Goal: Task Accomplishment & Management: Manage account settings

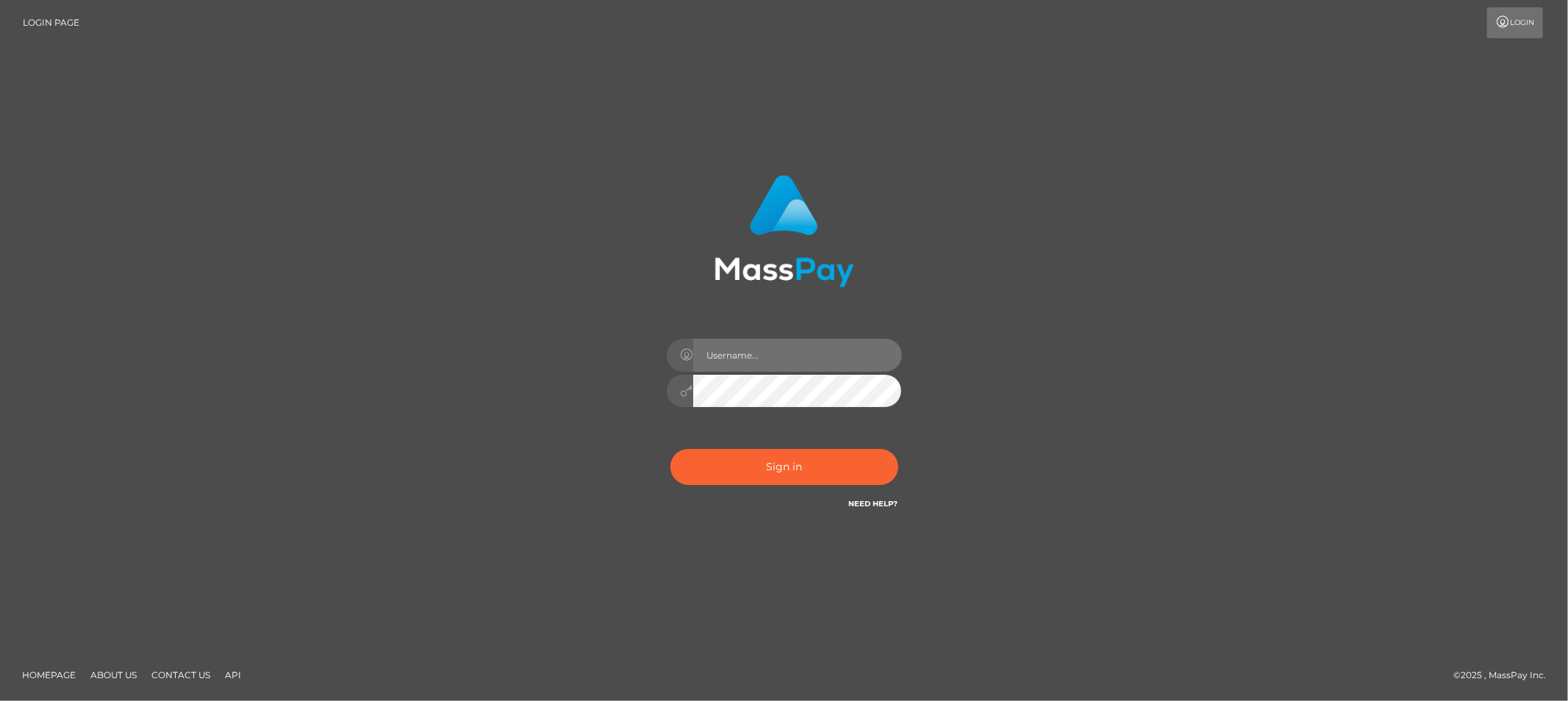
click at [766, 354] on input "text" at bounding box center [798, 355] width 209 height 33
type input "Allyssa"
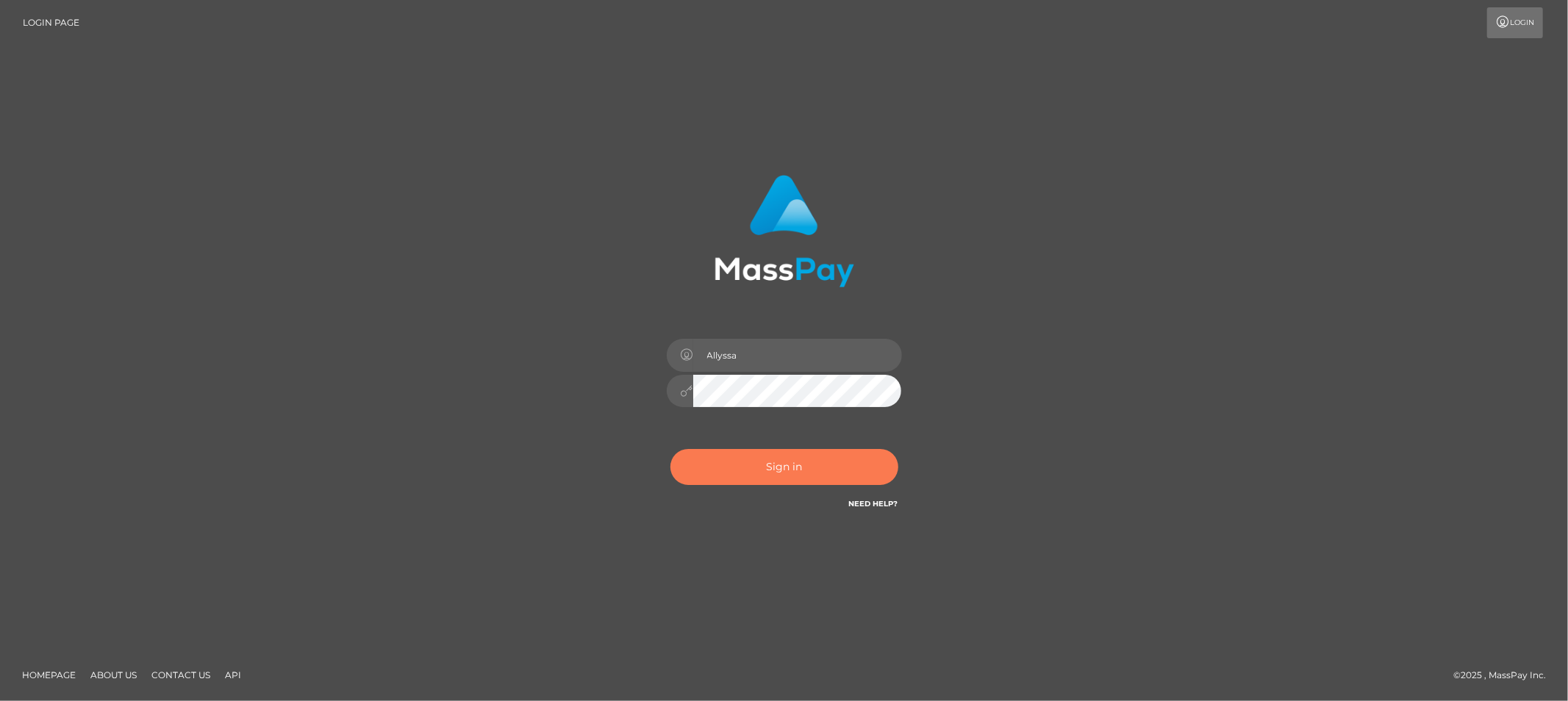
click at [702, 472] on button "Sign in" at bounding box center [784, 467] width 228 height 36
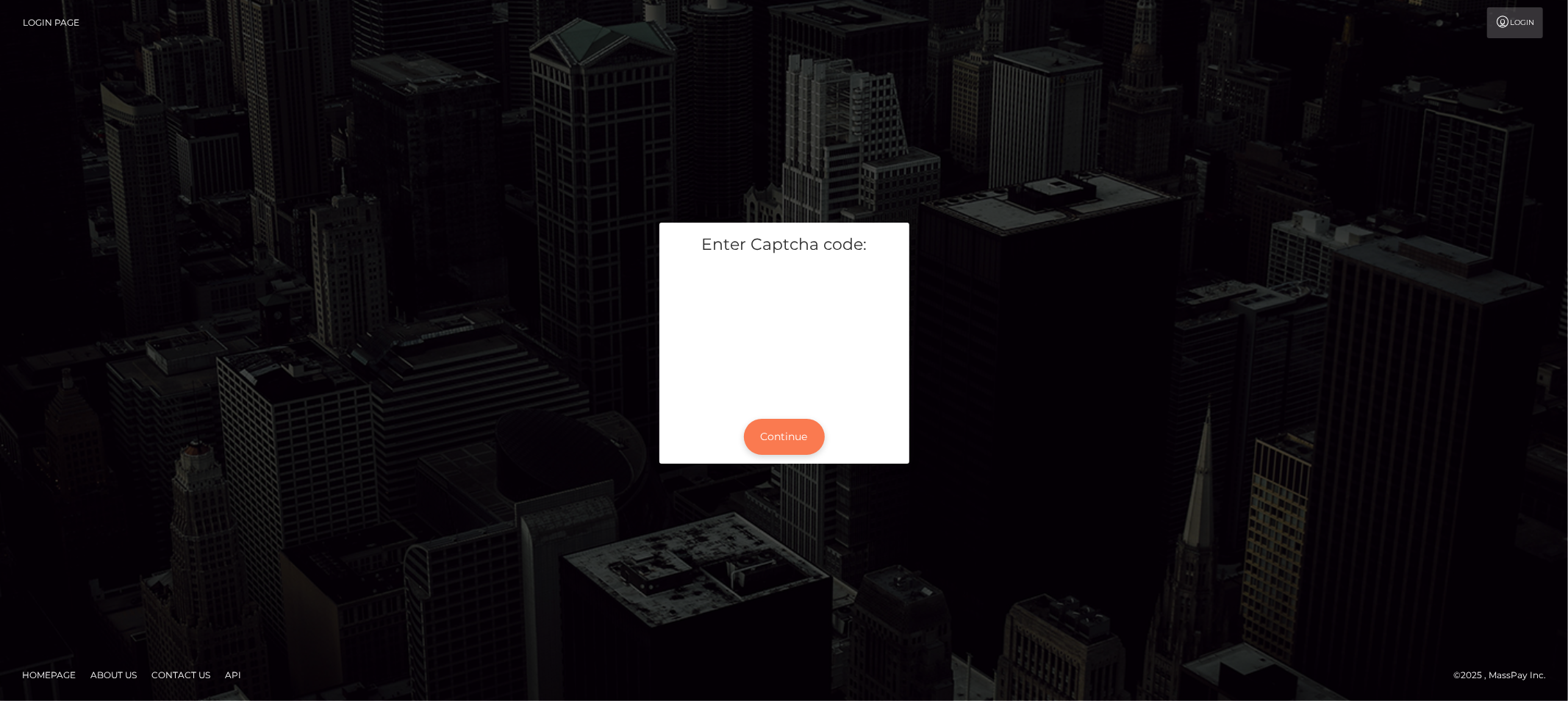
click at [789, 428] on button "Continue" at bounding box center [784, 436] width 81 height 36
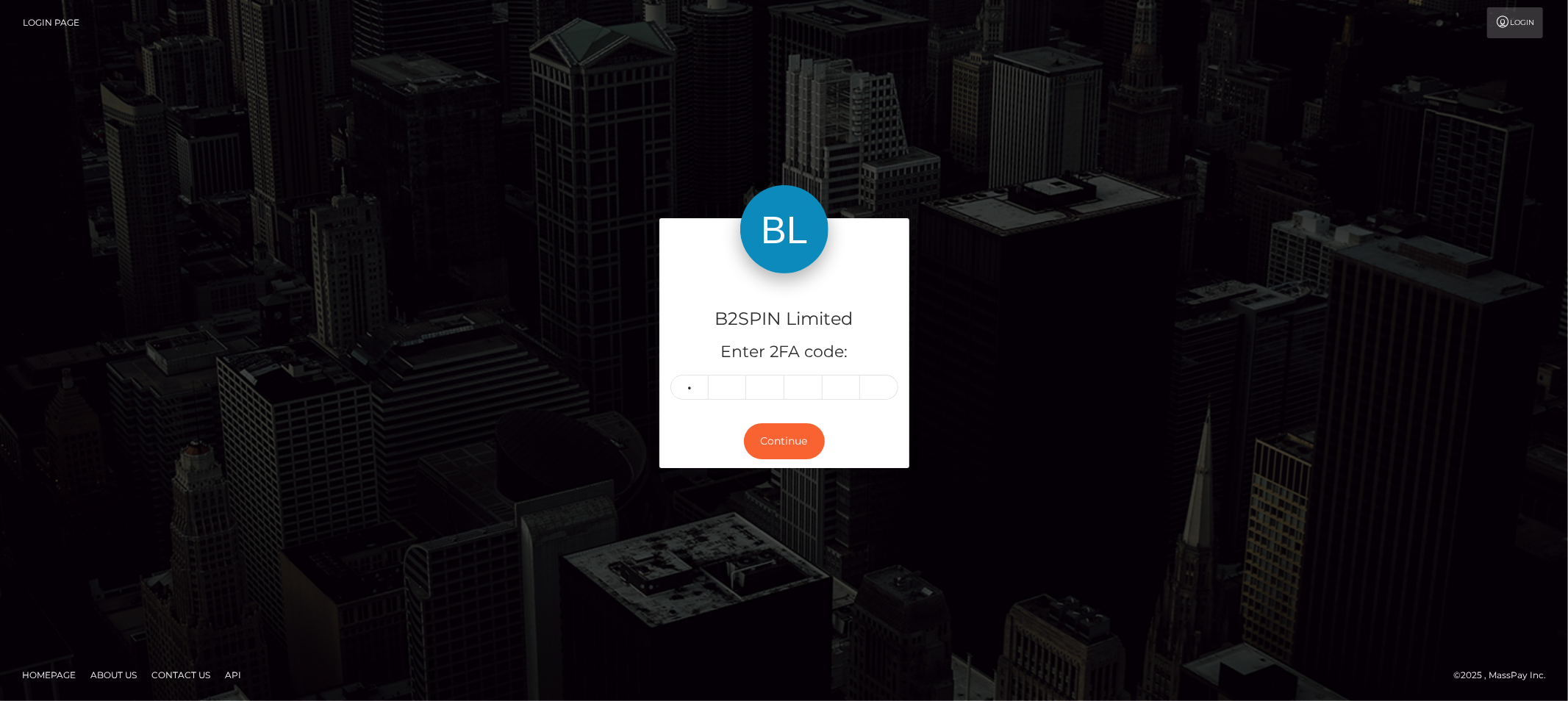
type input "6"
type input "2"
type input "7"
type input "0"
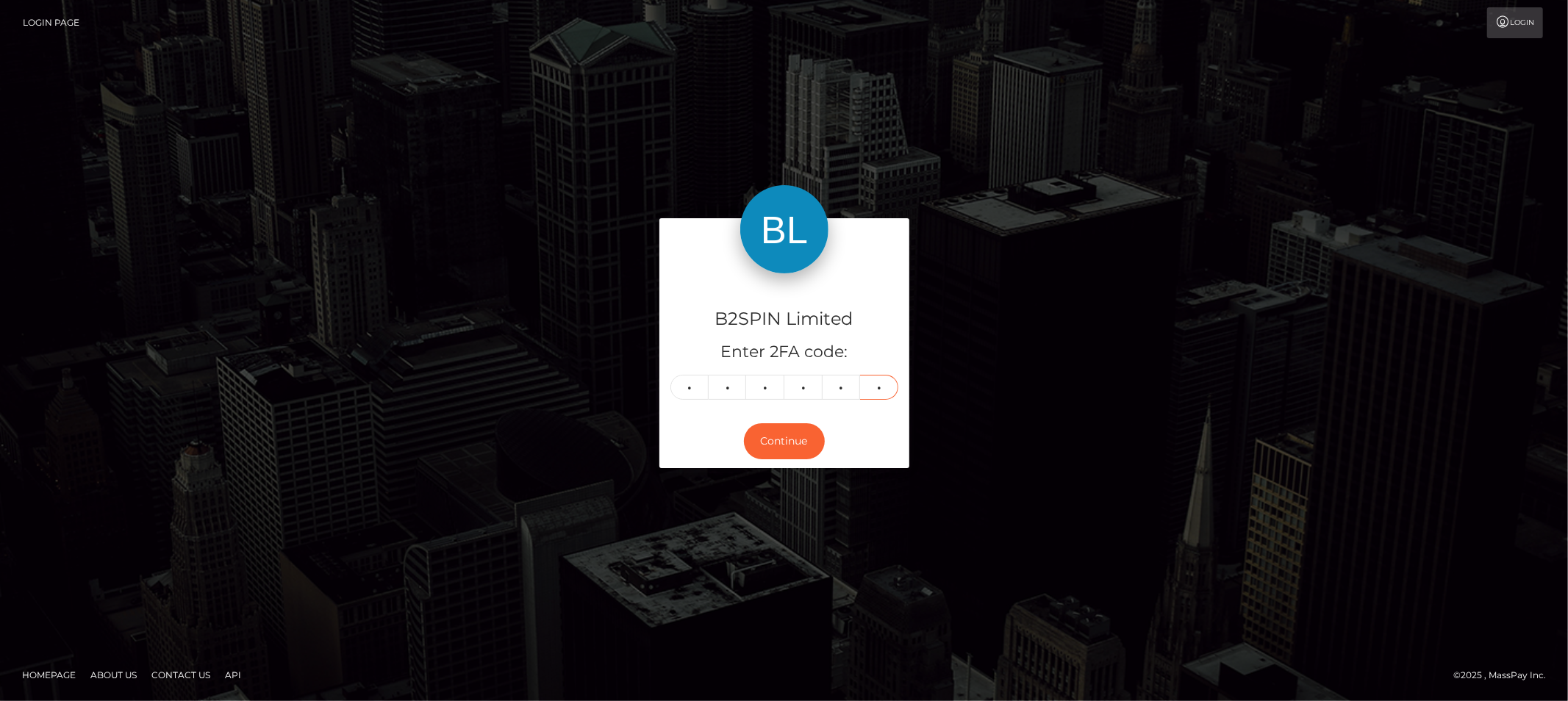
type input "9"
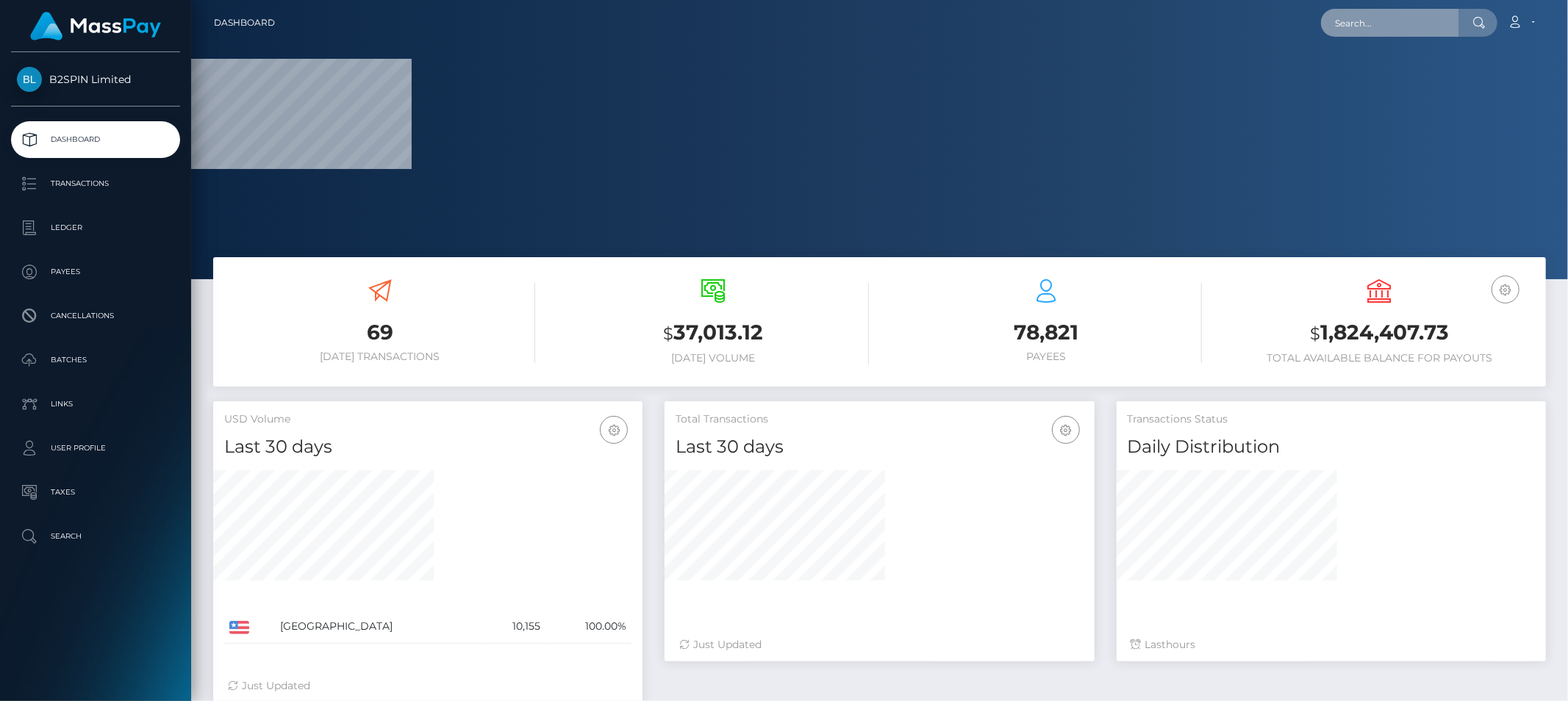
click at [1388, 27] on input "text" at bounding box center [1390, 23] width 139 height 28
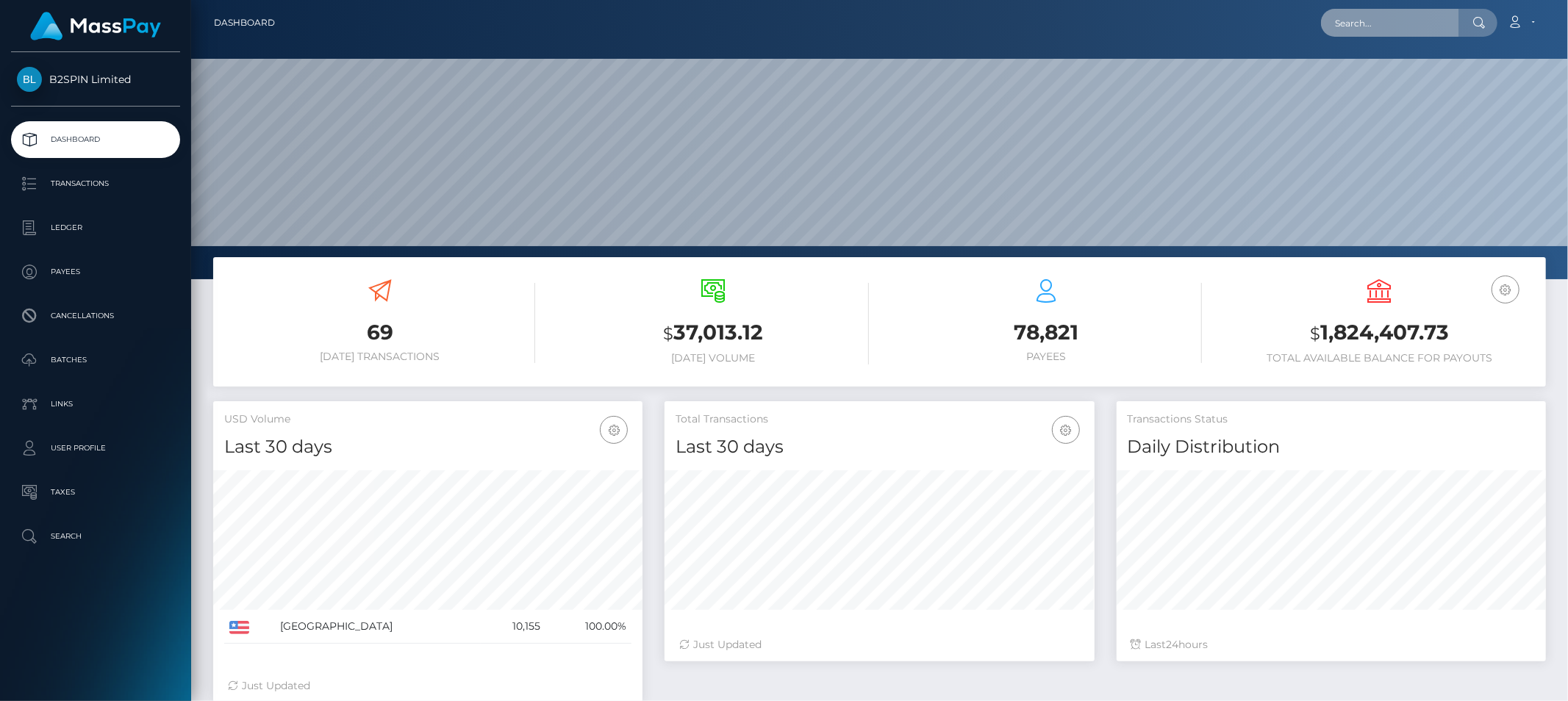
paste input "c0edf3a5-6995-4d75-8b3b-754679f04527"
click at [1424, 23] on input "c0edf3a5-6995-4d75-8b3b-754679f04527" at bounding box center [1390, 23] width 139 height 28
paste input "340289"
click at [1350, 18] on input "3402897" at bounding box center [1390, 23] width 139 height 28
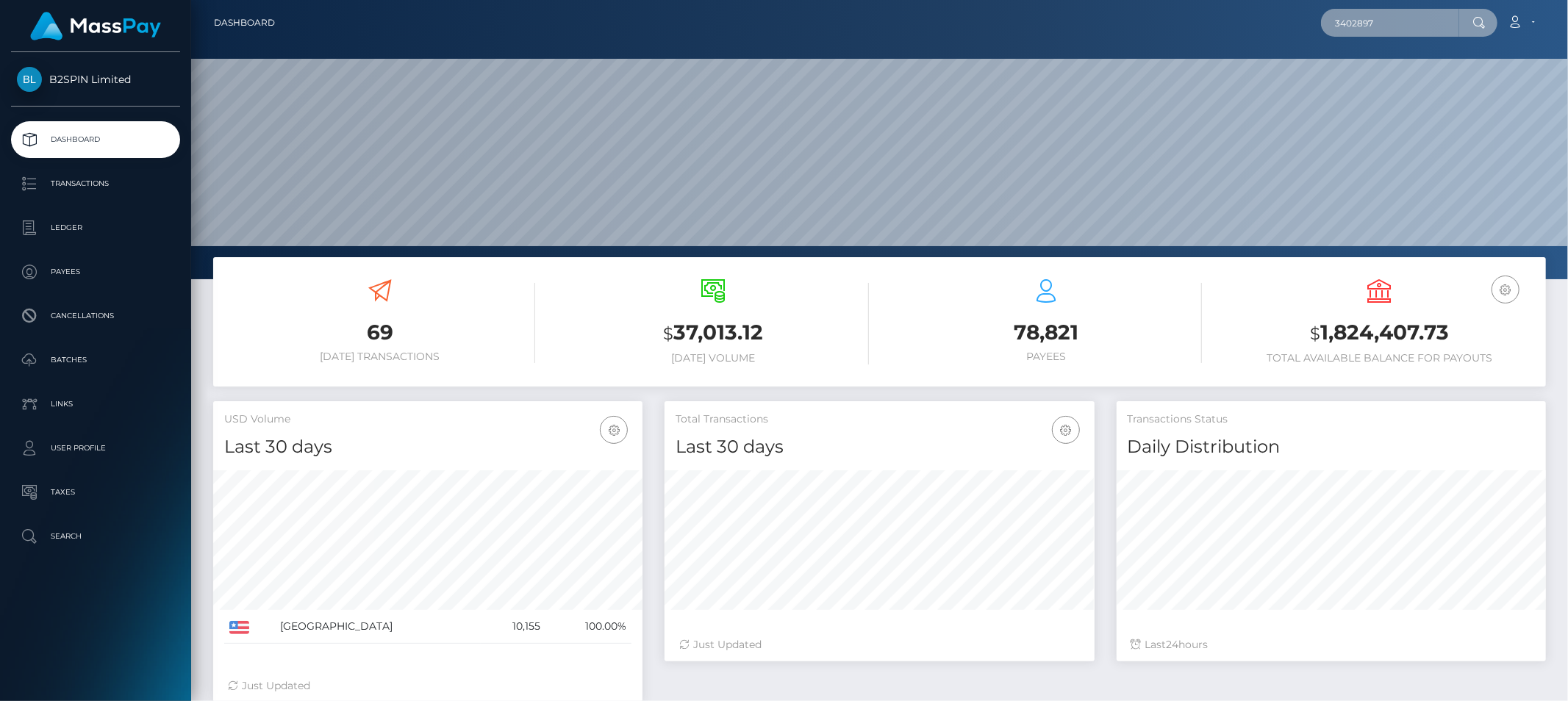
paste input "1841212435"
type input "1841212435"
click at [1382, 69] on link "ANTHONY MANUEL CASTRO" at bounding box center [1379, 76] width 117 height 27
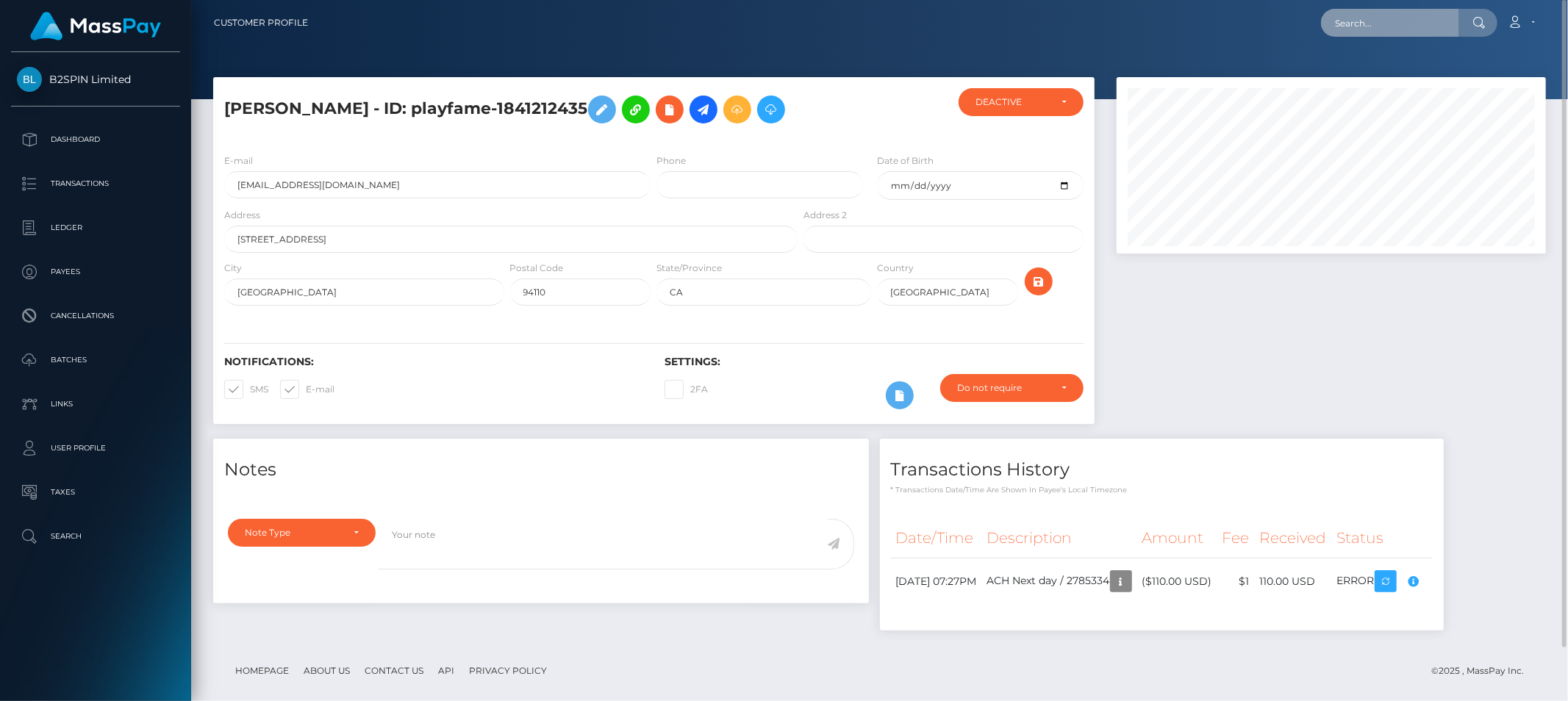
click at [1372, 30] on input "text" at bounding box center [1390, 23] width 139 height 28
paste input "[EMAIL_ADDRESS][DOMAIN_NAME]"
type input "[EMAIL_ADDRESS][DOMAIN_NAME]"
click at [1378, 82] on link "[PERSON_NAME]" at bounding box center [1379, 76] width 117 height 27
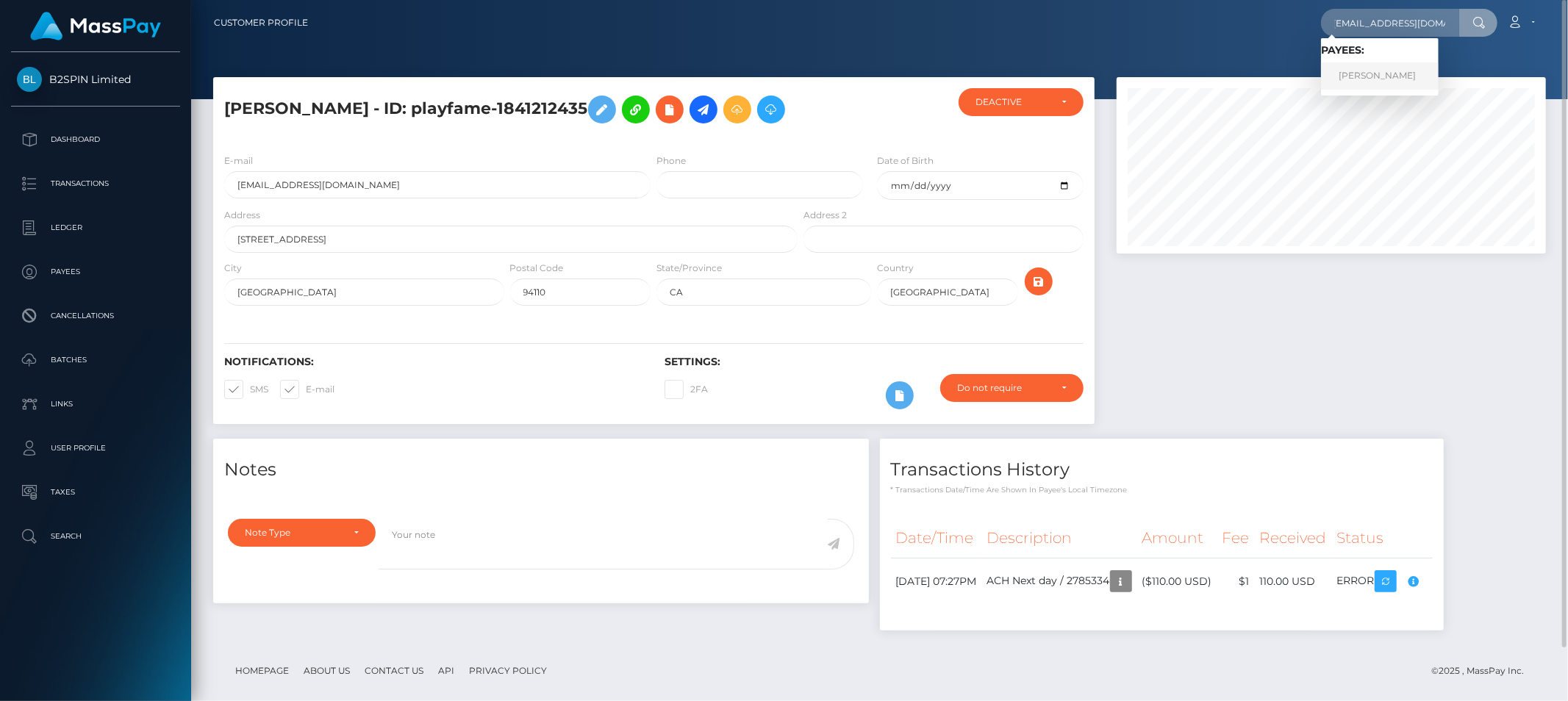
scroll to position [0, 0]
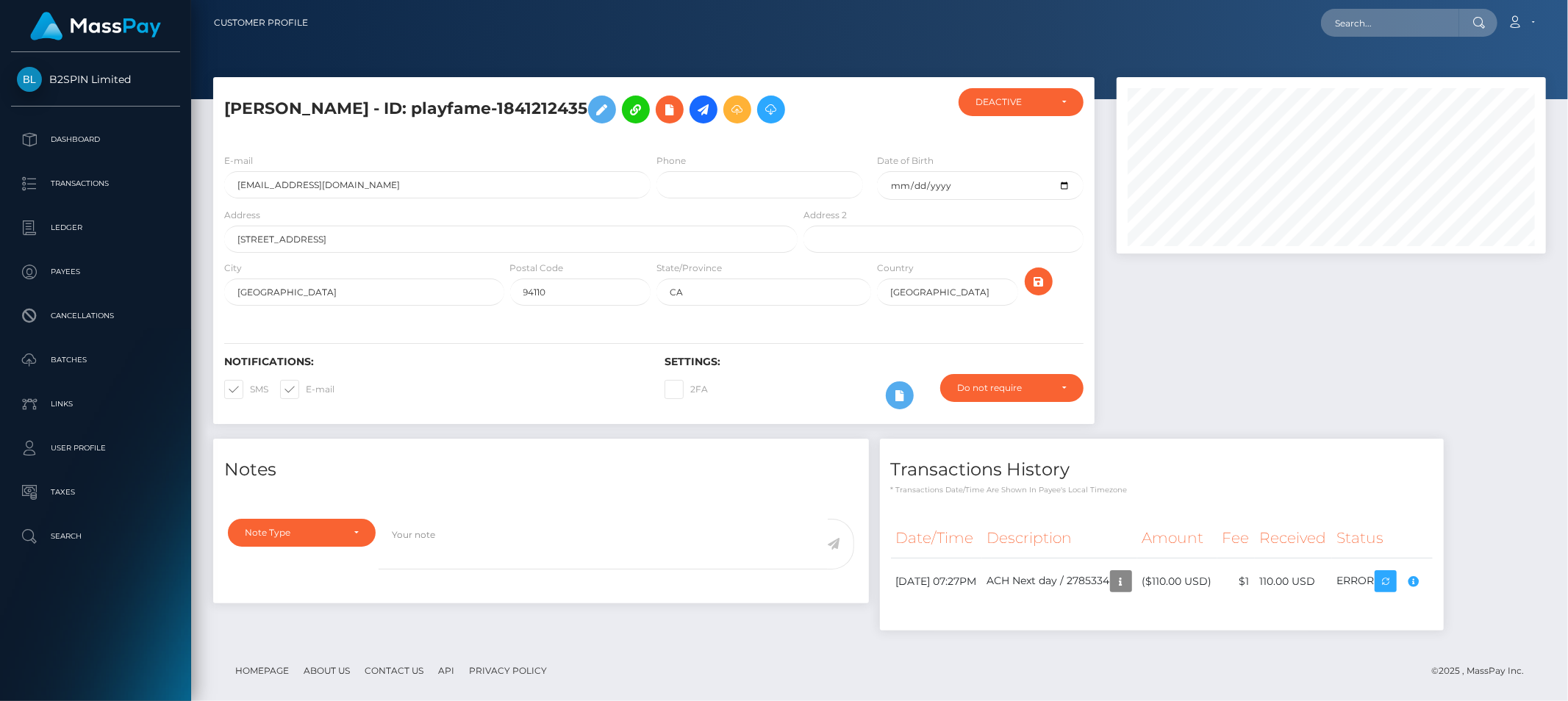
scroll to position [177, 429]
click at [1393, 19] on input "text" at bounding box center [1390, 23] width 139 height 28
paste input "[PERSON_NAME]"
type input "[PERSON_NAME]"
click at [1378, 77] on link "[PERSON_NAME]" at bounding box center [1379, 76] width 117 height 27
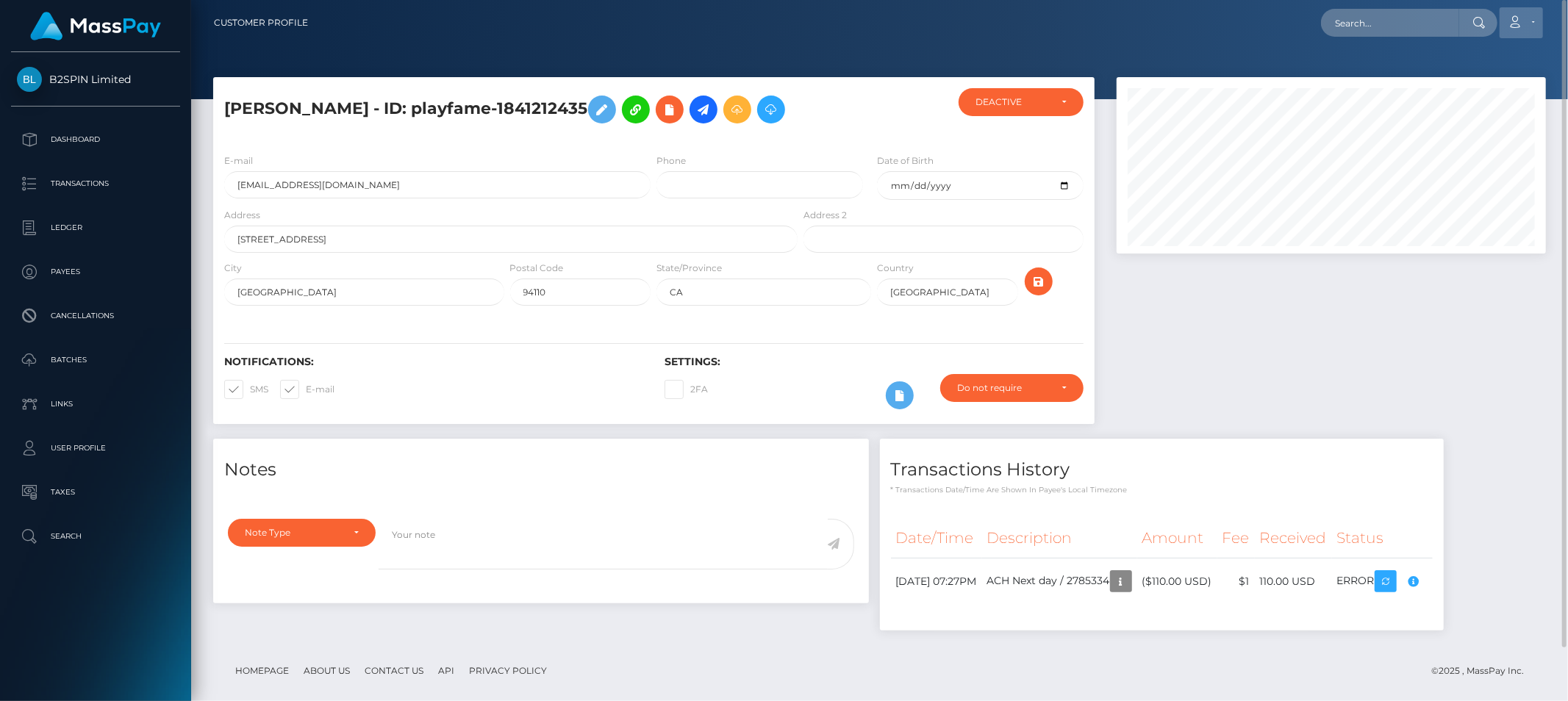
click at [1522, 22] on icon at bounding box center [1515, 21] width 15 height 11
click at [1478, 98] on link "Logout" at bounding box center [1486, 94] width 117 height 27
